Goal: Information Seeking & Learning: Find specific fact

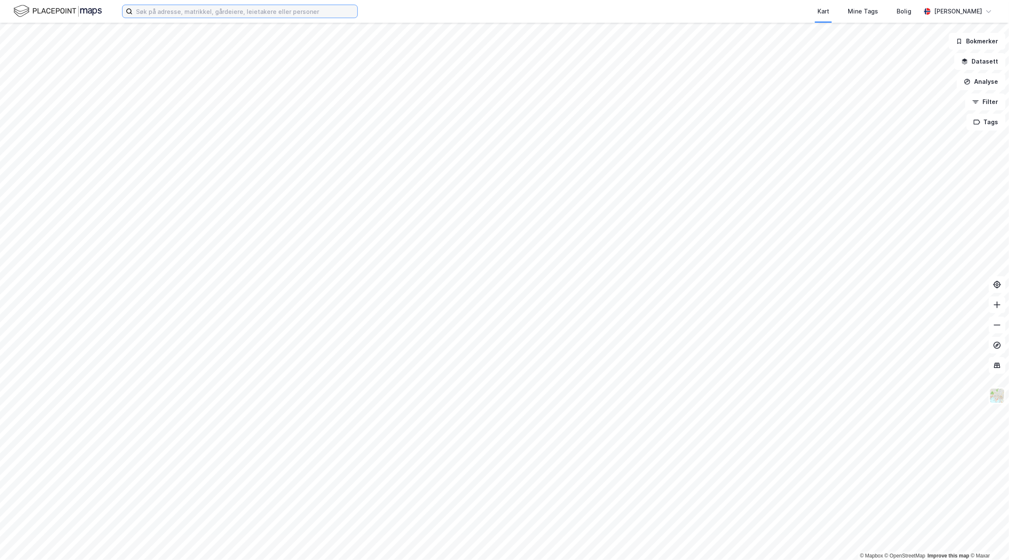
click at [230, 17] on input at bounding box center [245, 11] width 225 height 13
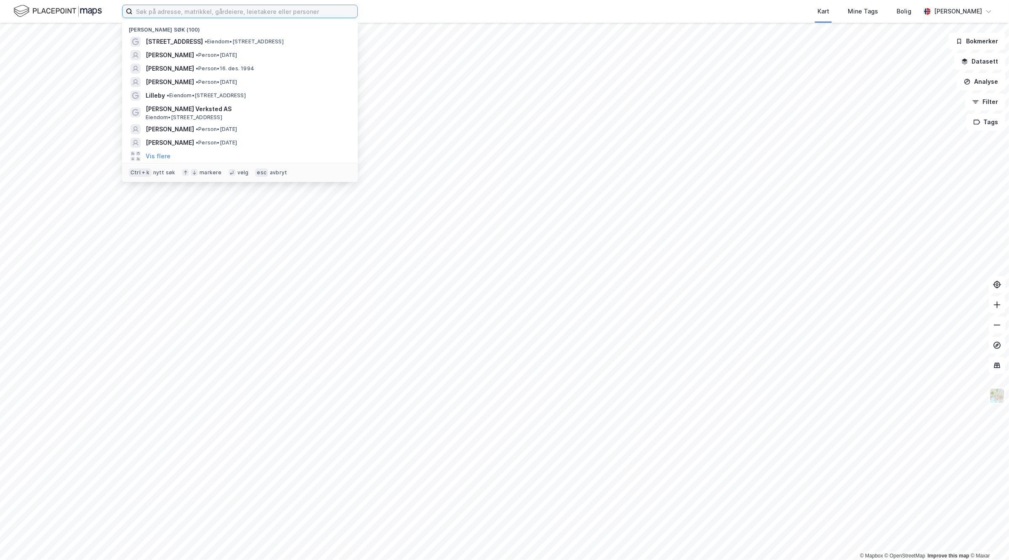
paste input "[STREET_ADDRESS],"
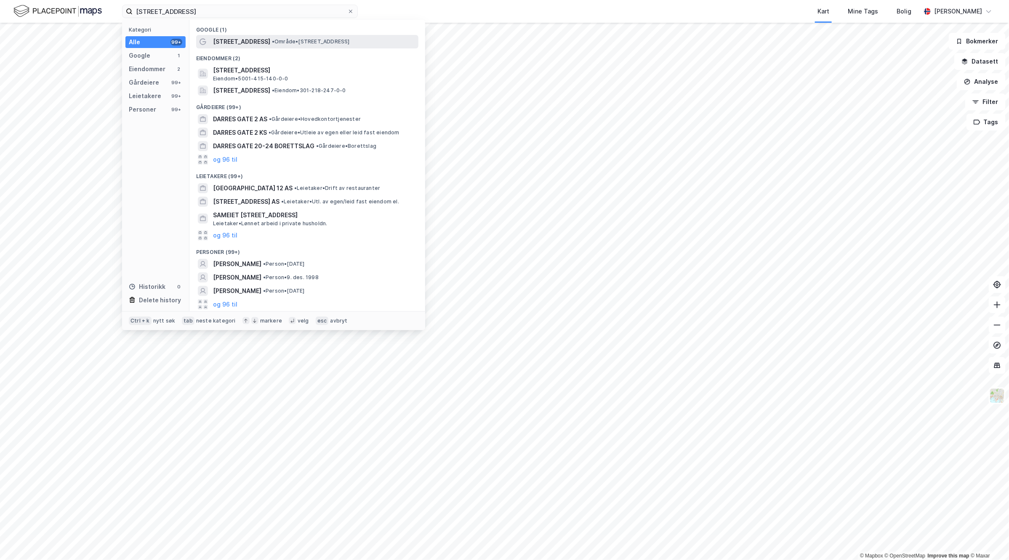
click at [327, 41] on span "• Område • [STREET_ADDRESS]" at bounding box center [311, 41] width 78 height 7
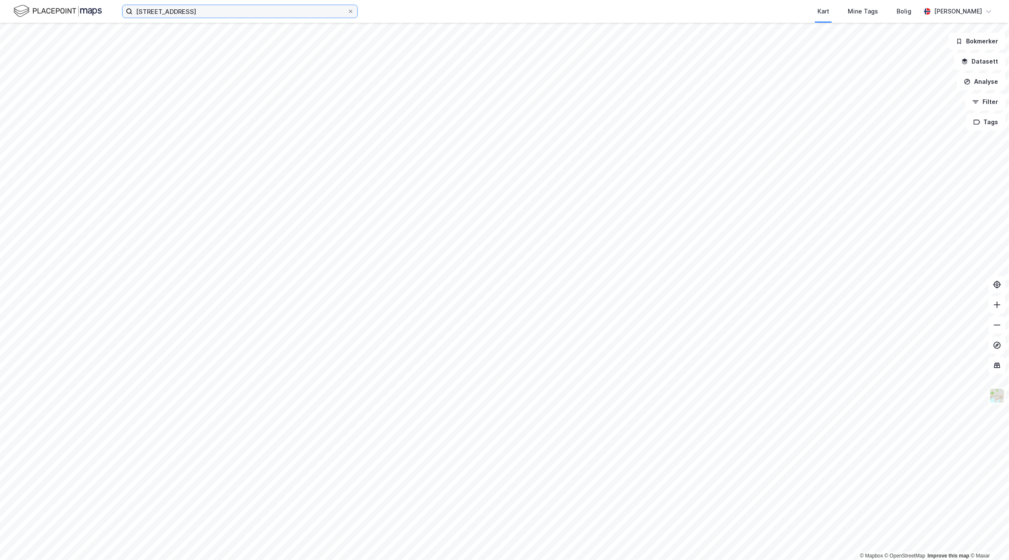
click at [220, 17] on input "[STREET_ADDRESS]" at bounding box center [240, 11] width 215 height 13
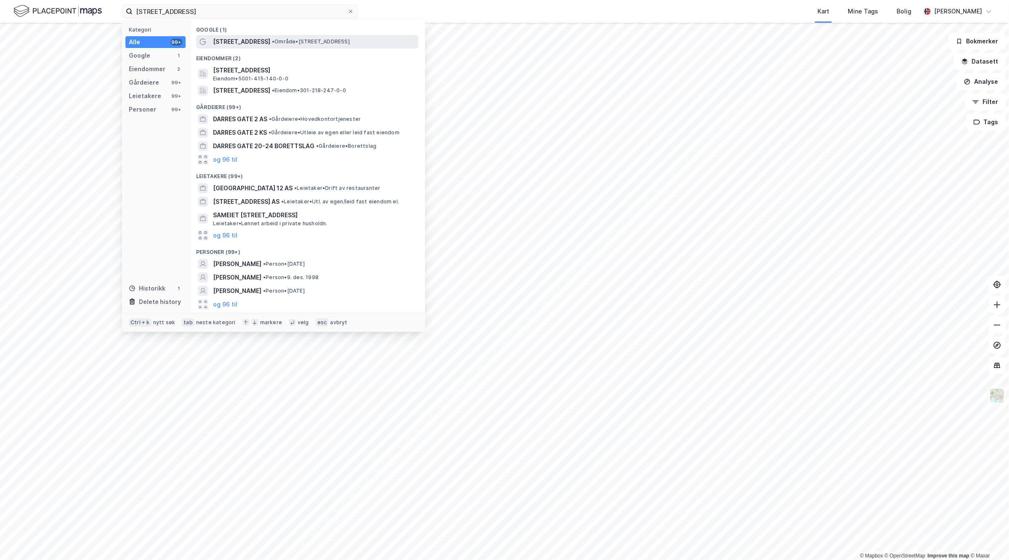
click at [272, 38] on span "• Område • [STREET_ADDRESS]" at bounding box center [311, 41] width 78 height 7
click at [201, 9] on input "[STREET_ADDRESS]" at bounding box center [240, 11] width 215 height 13
click at [346, 90] on span "• Eiendom • 301-218-247-0-0" at bounding box center [309, 90] width 74 height 7
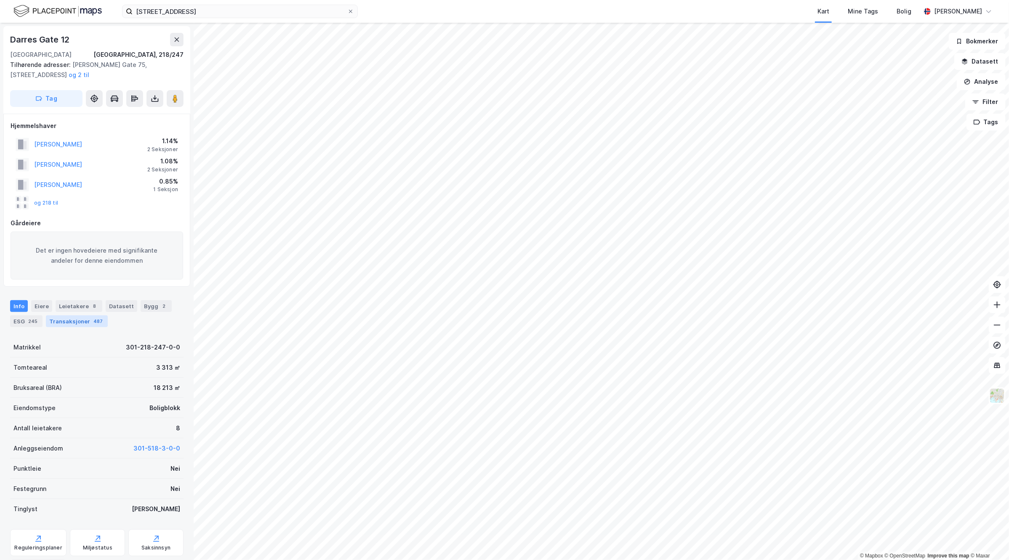
click at [71, 318] on div "Transaksjoner 487" at bounding box center [77, 321] width 62 height 12
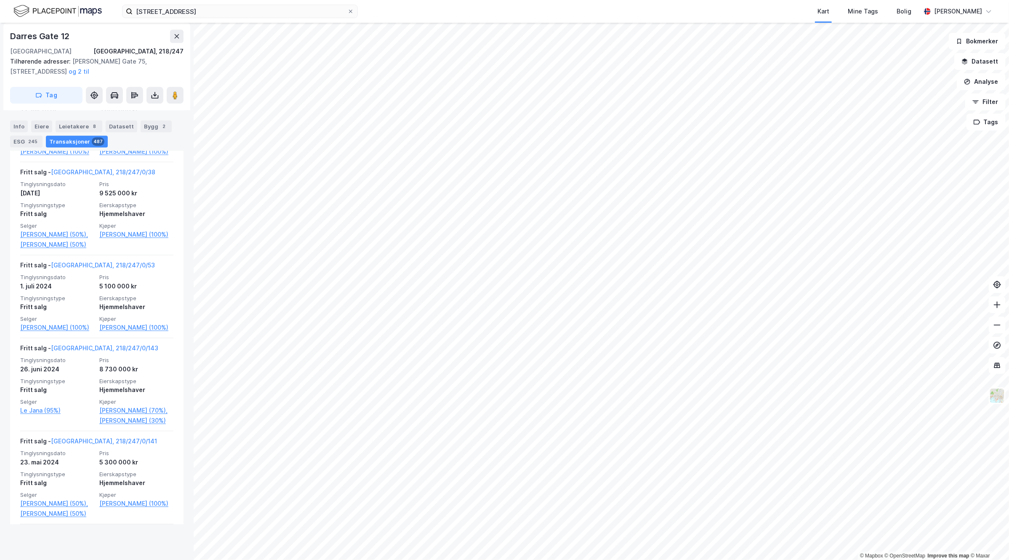
scroll to position [3578, 0]
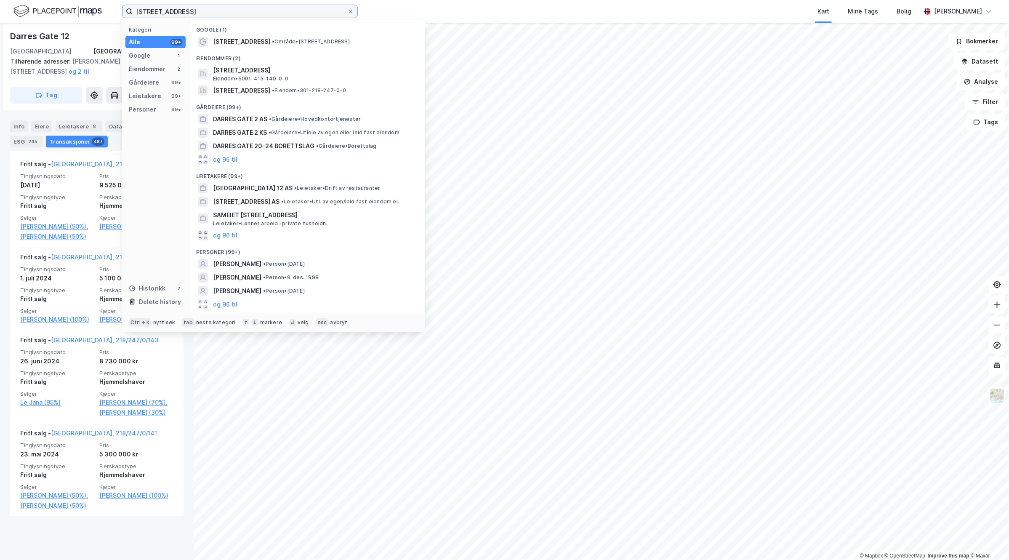
drag, startPoint x: 323, startPoint y: 11, endPoint x: 21, endPoint y: 0, distance: 301.5
click at [21, 0] on div "[STREET_ADDRESS] Kategori Alle 99+ Google 1 Eiendommer 2 Gårdeiere 99+ Leietake…" at bounding box center [504, 11] width 1009 height 23
paste input "[PERSON_NAME]"
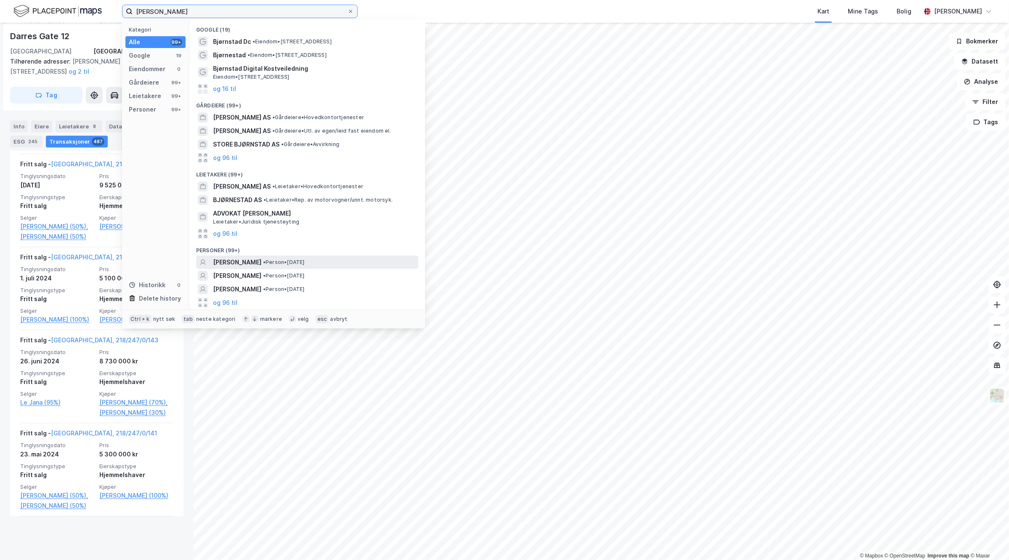
type input "[PERSON_NAME]"
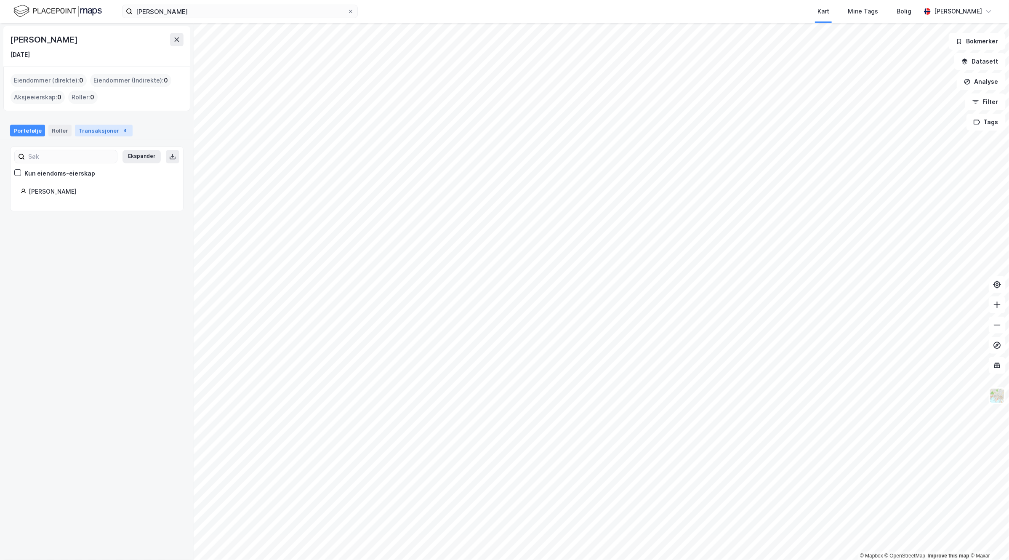
click at [110, 134] on div "Transaksjoner 4" at bounding box center [104, 131] width 58 height 12
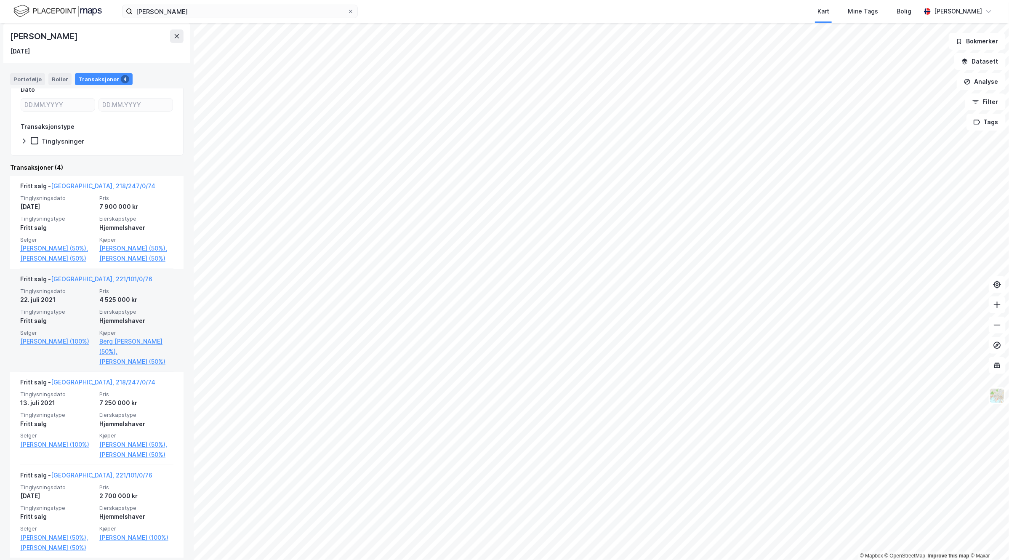
scroll to position [105, 0]
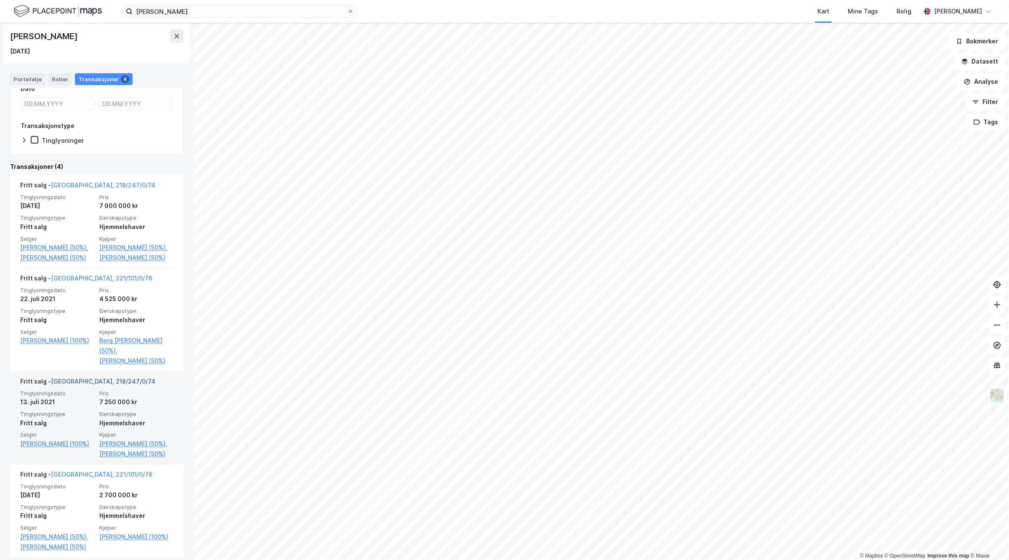
click at [82, 385] on link "[GEOGRAPHIC_DATA], 218/247/0/74" at bounding box center [103, 381] width 104 height 7
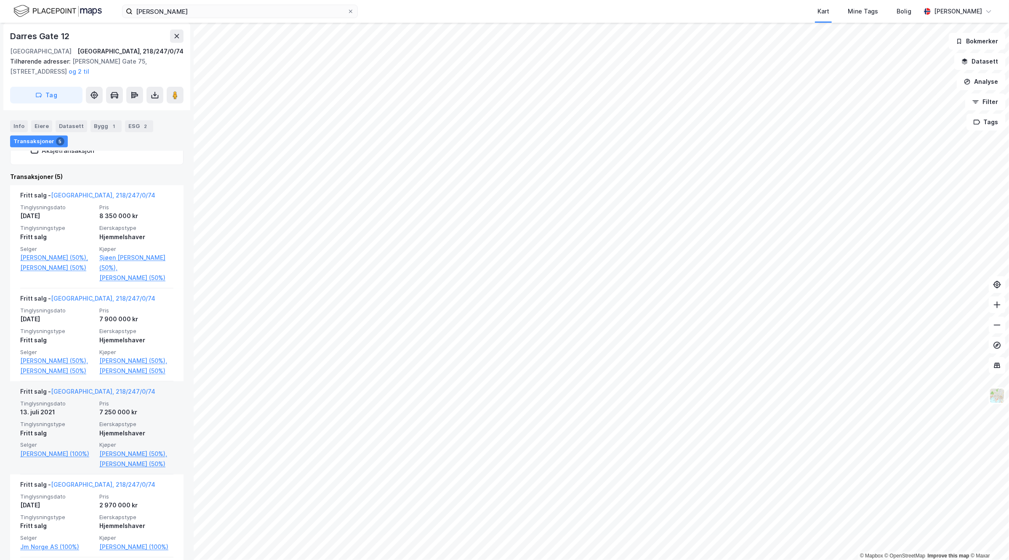
scroll to position [239, 0]
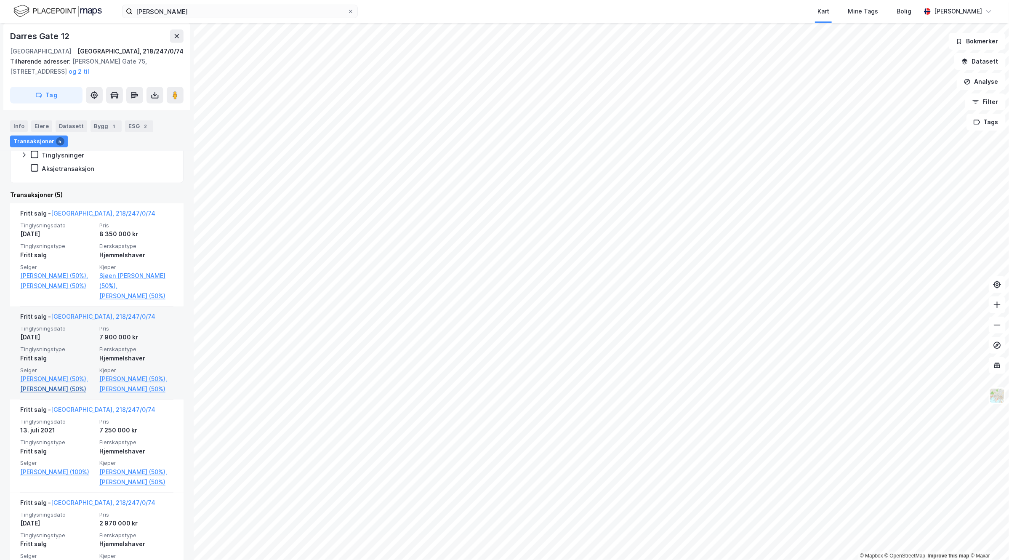
click at [51, 394] on link "[PERSON_NAME] (50%)" at bounding box center [57, 389] width 74 height 10
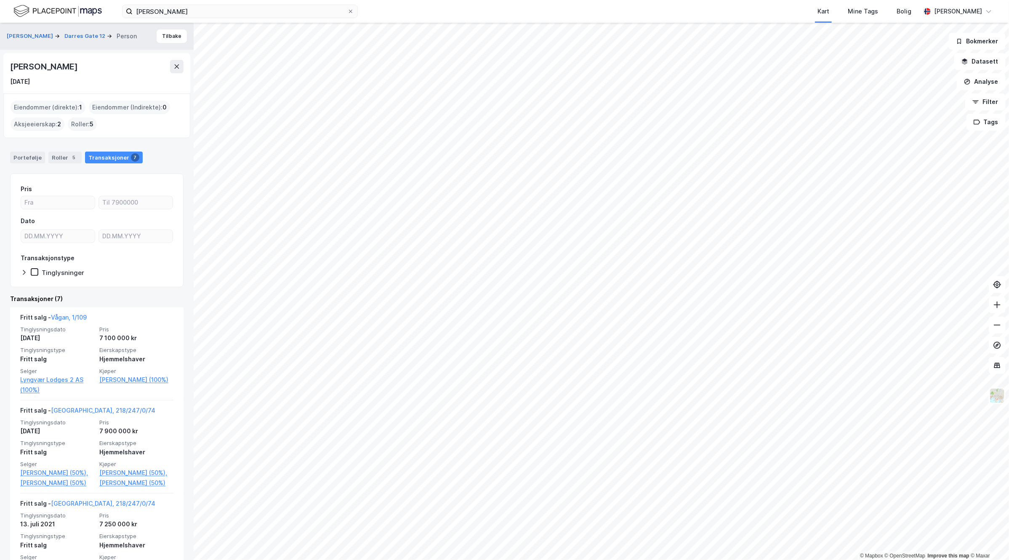
drag, startPoint x: 98, startPoint y: 62, endPoint x: 4, endPoint y: 60, distance: 93.9
click at [4, 60] on div "[PERSON_NAME] [DATE]" at bounding box center [96, 73] width 187 height 40
copy div "[PERSON_NAME]"
